Goal: Information Seeking & Learning: Understand process/instructions

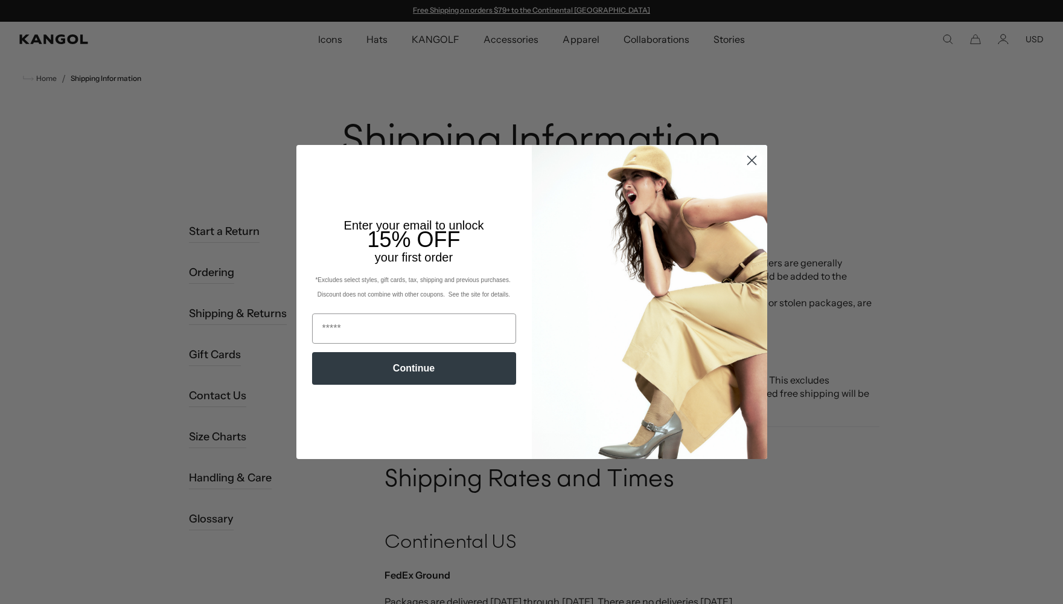
click at [746, 158] on circle "Close dialog" at bounding box center [751, 160] width 20 height 20
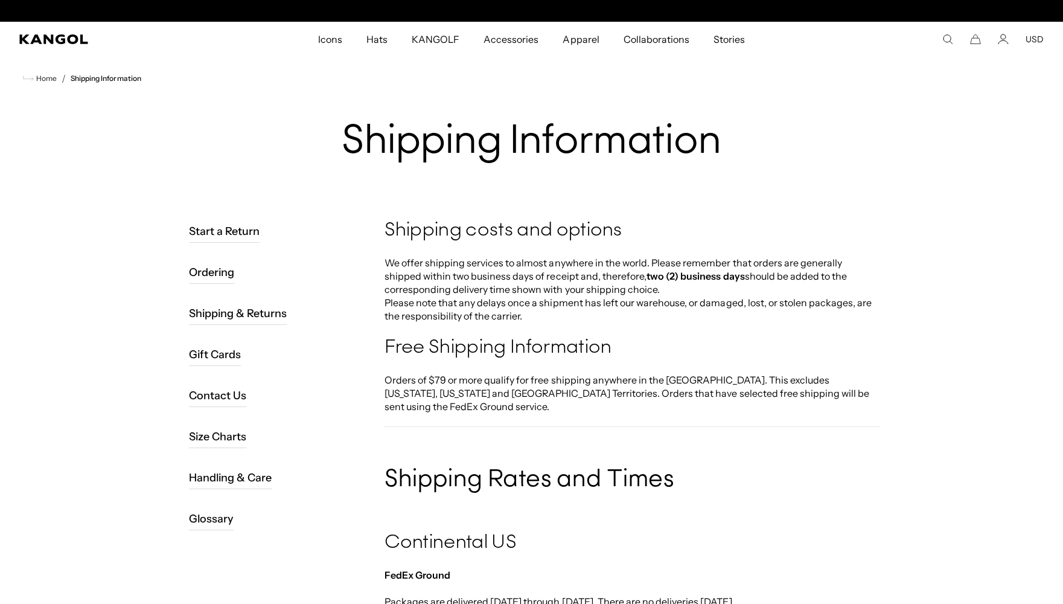
click at [751, 160] on h1 "Shipping Information" at bounding box center [531, 142] width 695 height 46
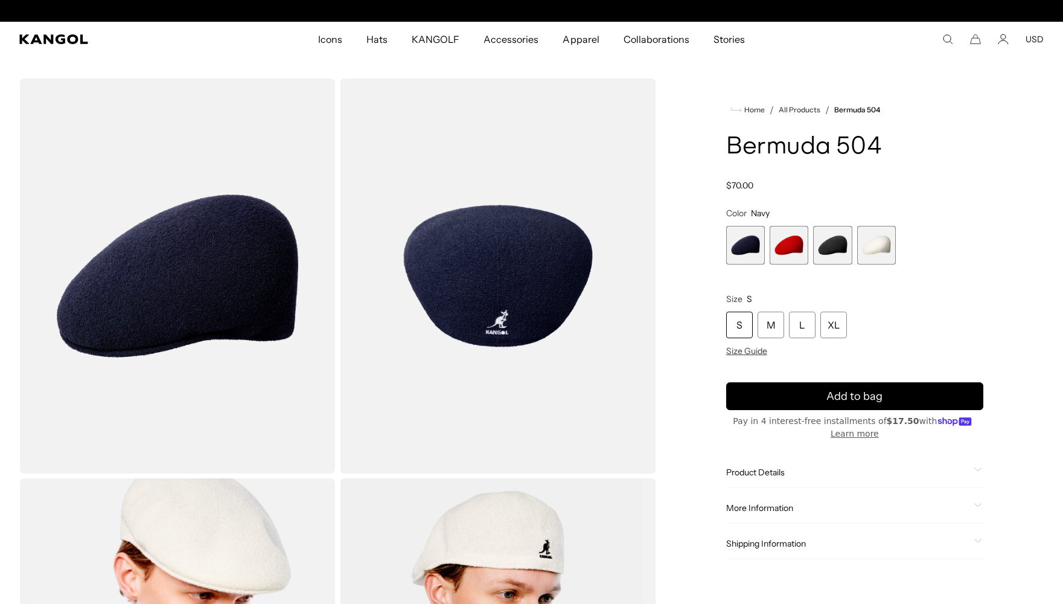
click at [835, 246] on span "3 of 4" at bounding box center [832, 245] width 39 height 39
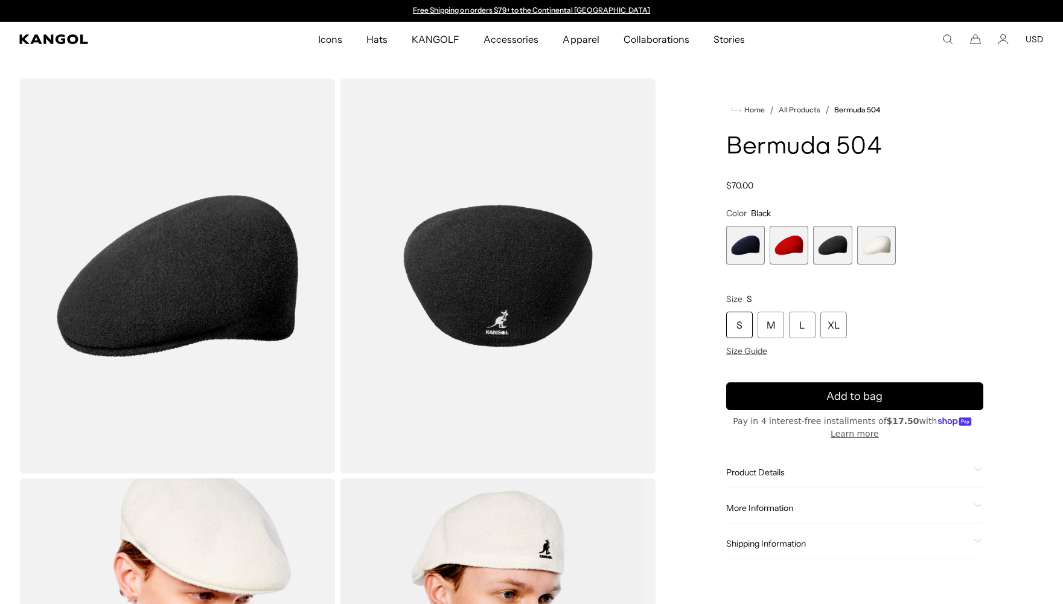
click at [752, 250] on span "1 of 4" at bounding box center [745, 245] width 39 height 39
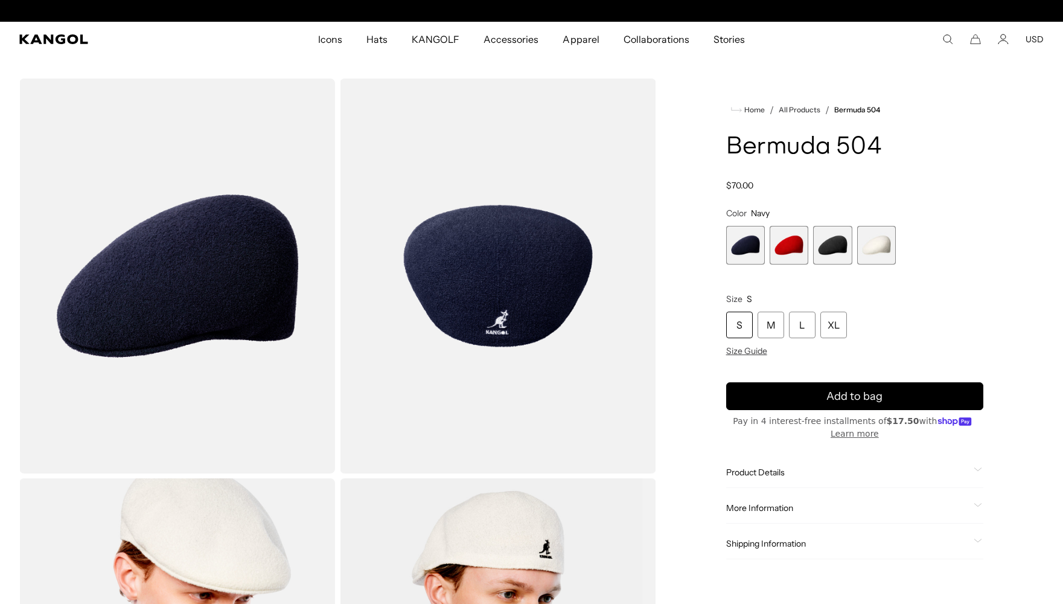
click at [794, 246] on span "2 of 4" at bounding box center [788, 245] width 39 height 39
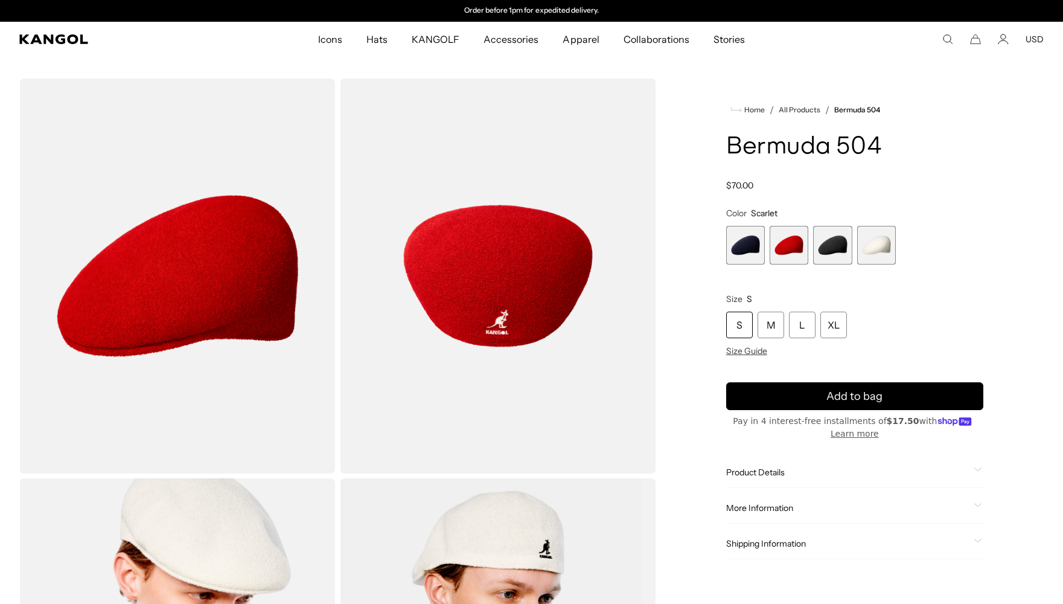
drag, startPoint x: 824, startPoint y: 249, endPoint x: 876, endPoint y: 246, distance: 51.4
click at [876, 246] on span "4 of 4" at bounding box center [876, 245] width 39 height 39
click at [879, 244] on span "4 of 4" at bounding box center [876, 245] width 39 height 39
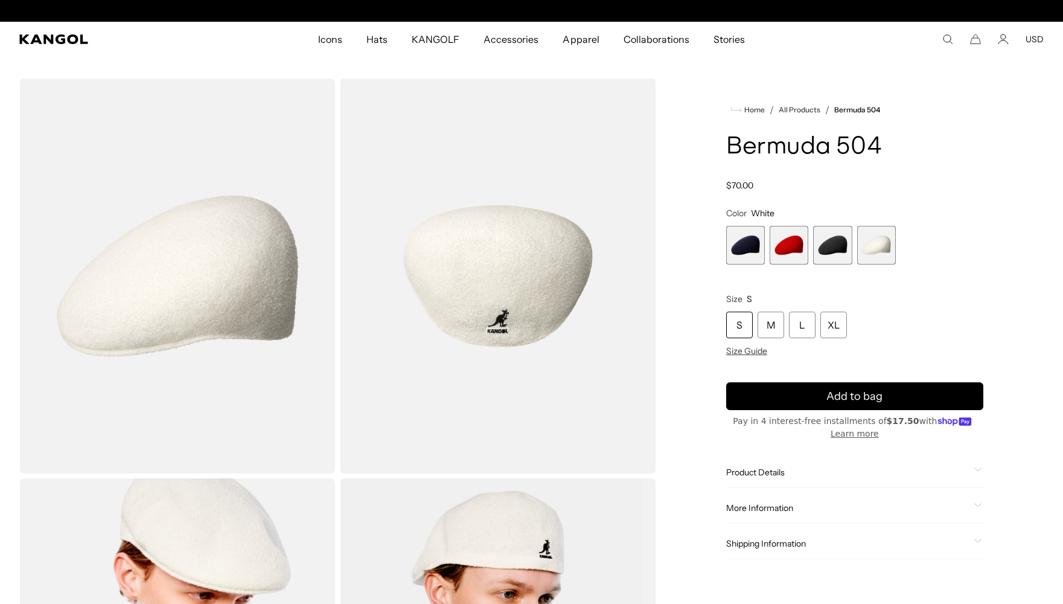
scroll to position [0, 249]
click at [747, 251] on span "1 of 4" at bounding box center [745, 245] width 39 height 39
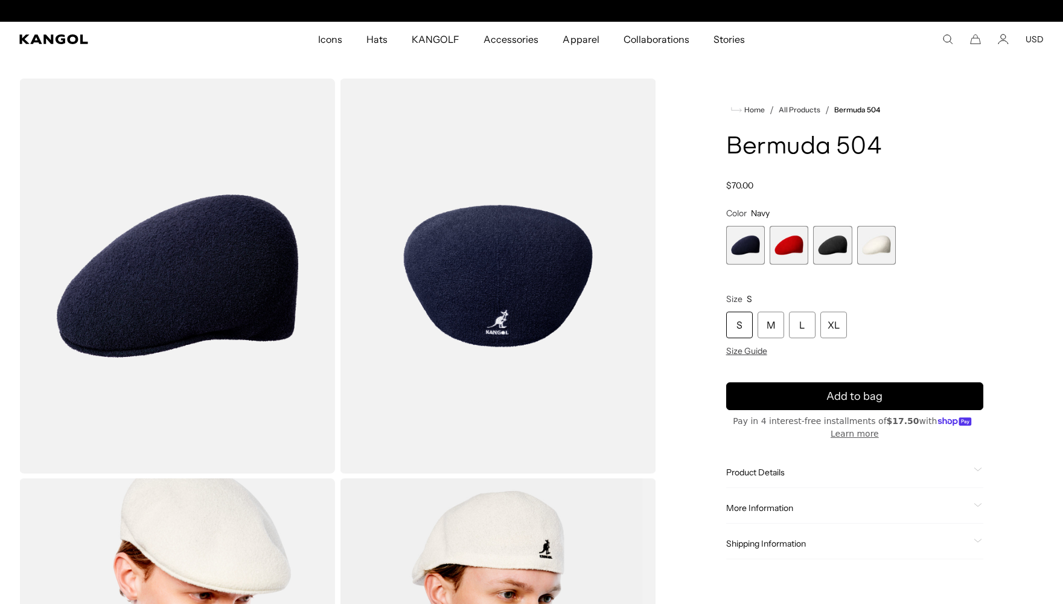
scroll to position [0, 249]
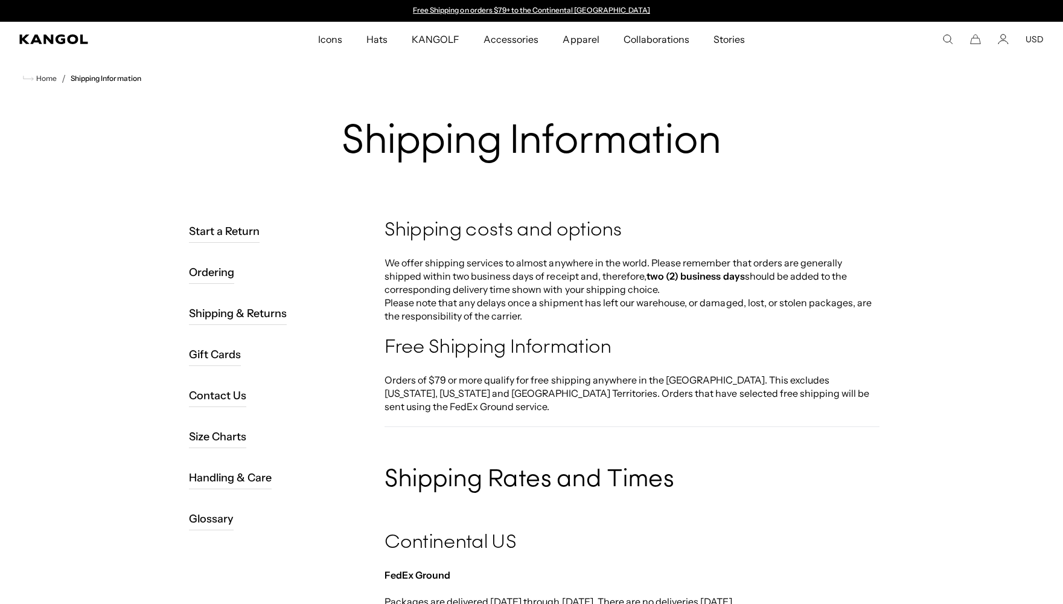
scroll to position [0, 1]
